Goal: Find specific page/section

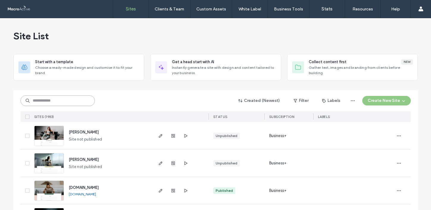
click at [63, 104] on input at bounding box center [58, 100] width 74 height 11
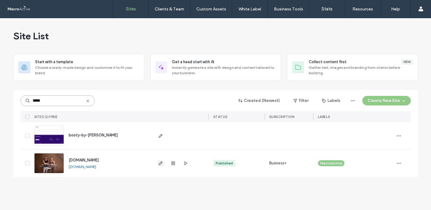
type input "*****"
click at [161, 164] on icon "button" at bounding box center [160, 163] width 5 height 5
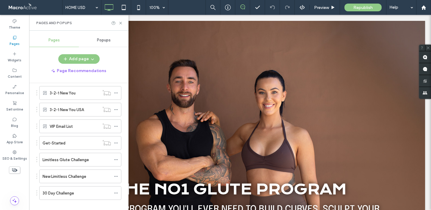
scroll to position [815, 0]
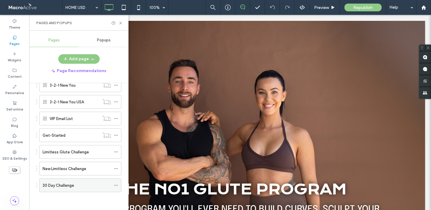
click at [92, 185] on div "30 Day Challenge" at bounding box center [77, 185] width 68 height 6
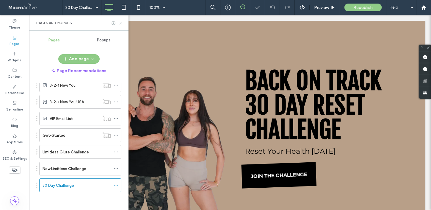
click at [120, 23] on icon at bounding box center [120, 23] width 4 height 4
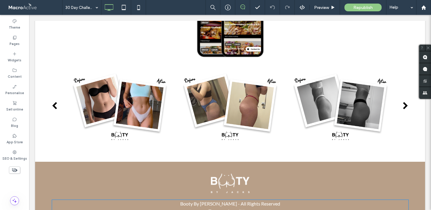
scroll to position [1084, 0]
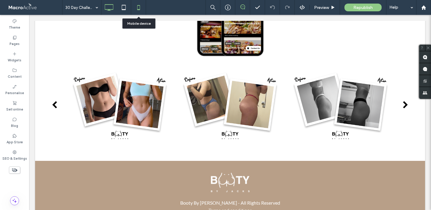
click at [140, 12] on icon at bounding box center [139, 7] width 12 height 12
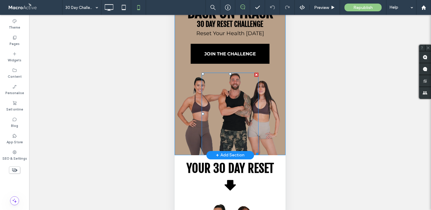
scroll to position [0, 0]
